Goal: Task Accomplishment & Management: Use online tool/utility

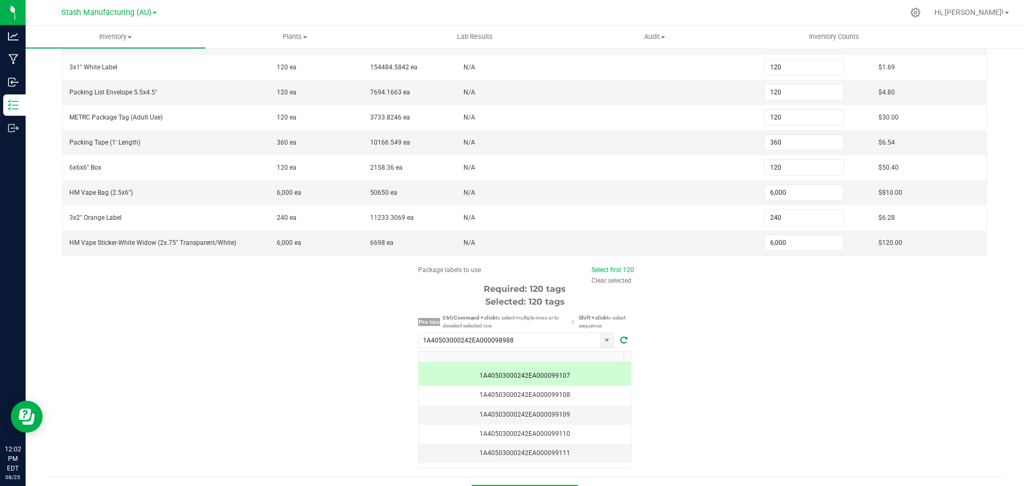
scroll to position [239, 0]
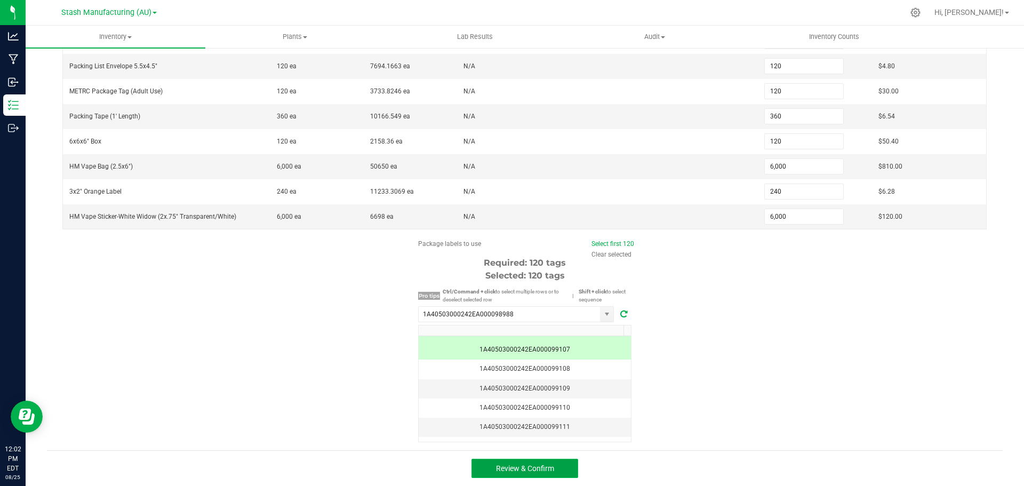
click at [538, 461] on button "Review & Confirm" at bounding box center [524, 468] width 107 height 19
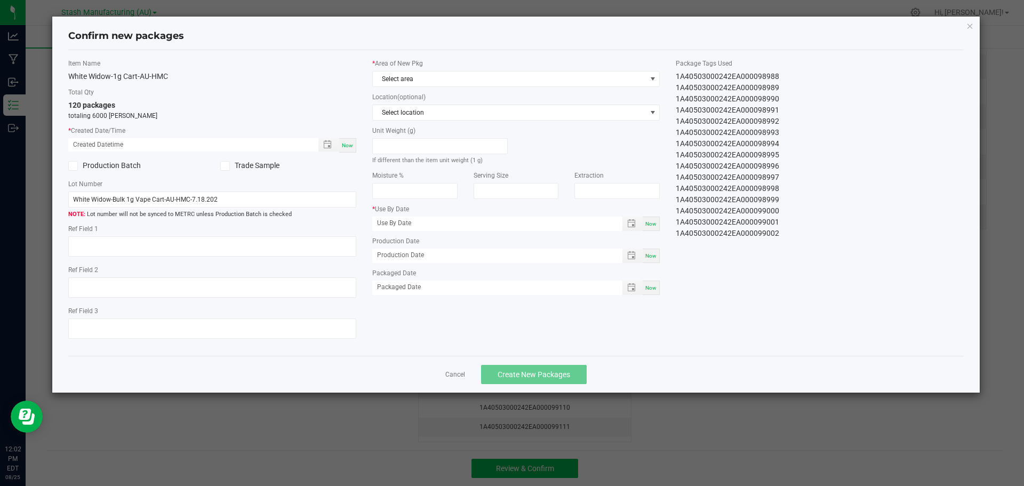
type input "[DATE]"
click at [349, 145] on span "Now" at bounding box center [347, 145] width 11 height 6
type input "[DATE] 12:02 PM"
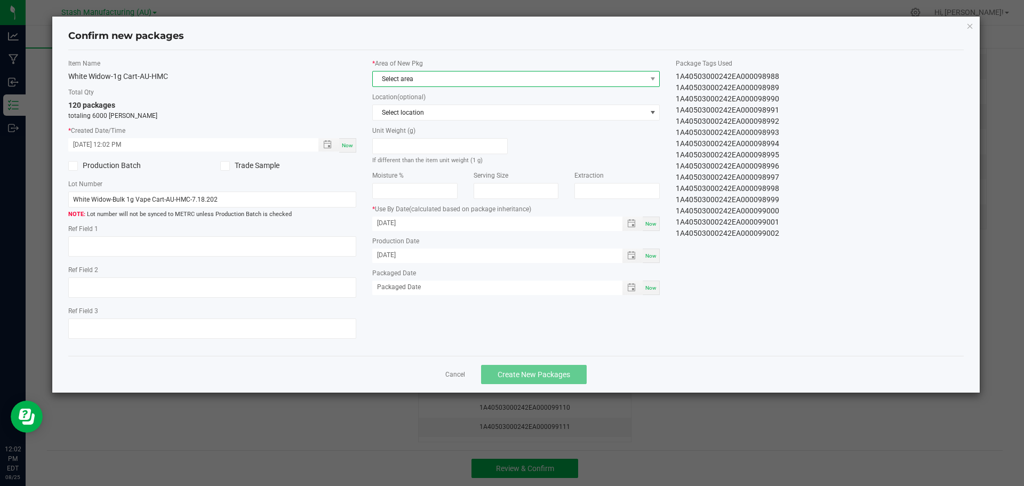
click at [416, 78] on span "Select area" at bounding box center [510, 78] width 274 height 15
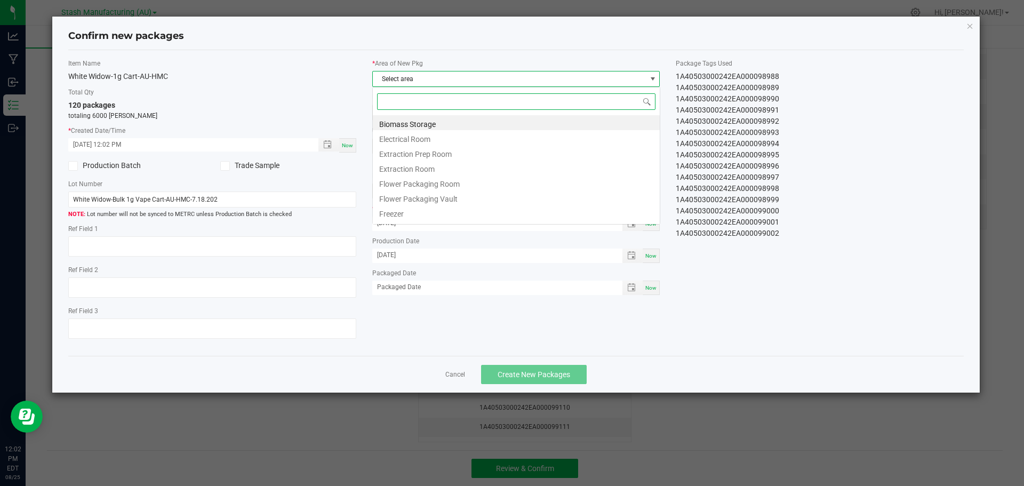
scroll to position [16, 288]
click at [436, 185] on li "Flower Packaging Room" at bounding box center [516, 182] width 287 height 15
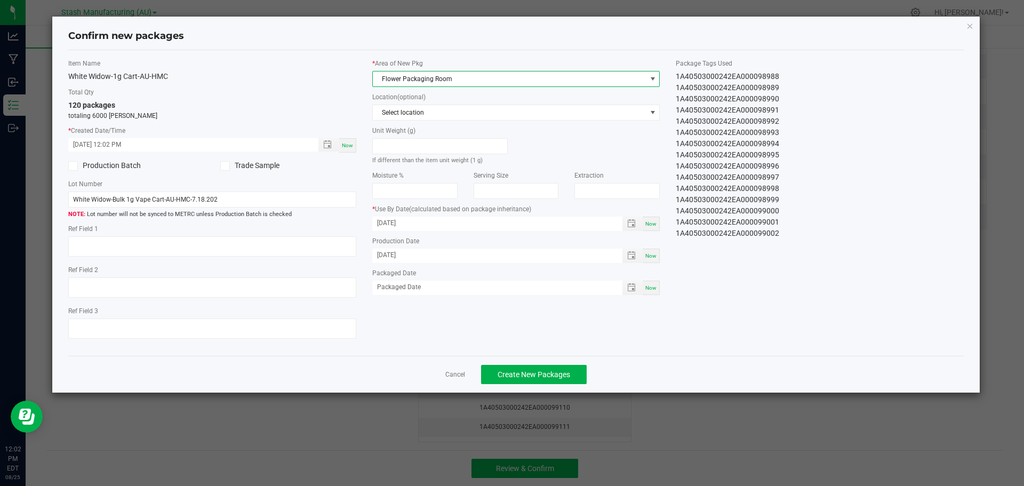
click at [647, 291] on span "Now" at bounding box center [650, 288] width 11 height 6
type input "[DATE]"
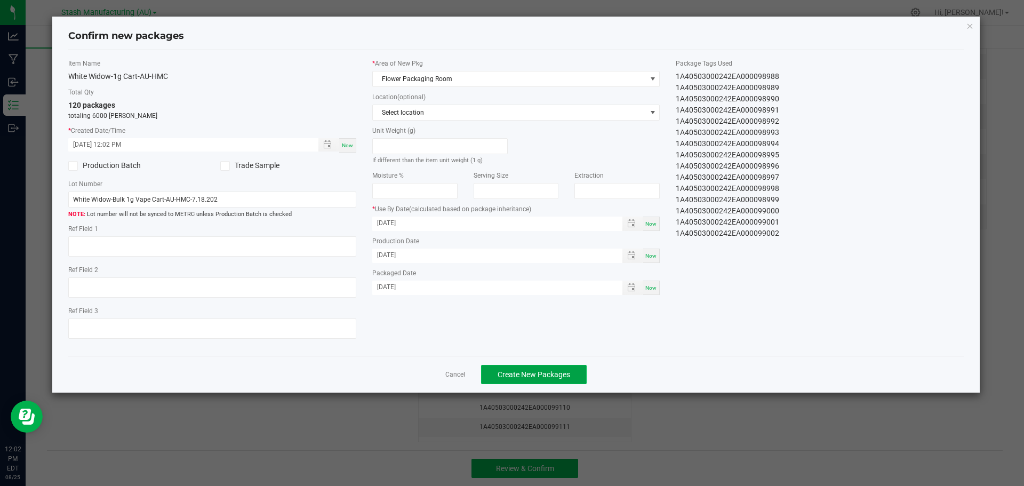
click at [544, 377] on span "Create New Packages" at bounding box center [534, 374] width 73 height 9
